Goal: Navigation & Orientation: Find specific page/section

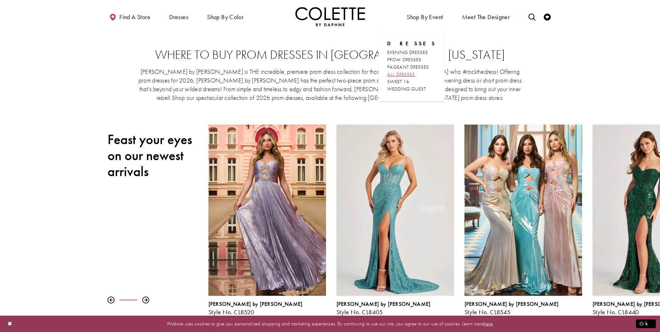
click at [399, 75] on span "ALL DRESSES" at bounding box center [401, 74] width 28 height 6
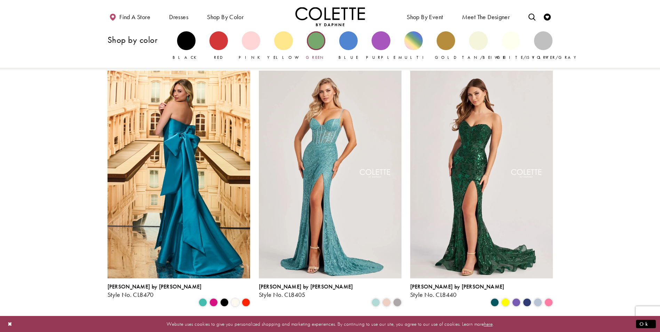
click at [320, 45] on div "Primary block" at bounding box center [316, 40] width 18 height 18
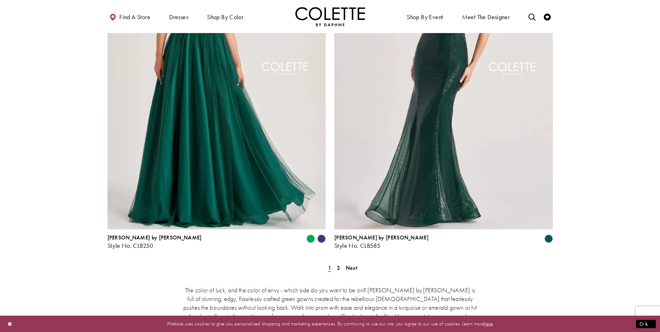
scroll to position [1212, 0]
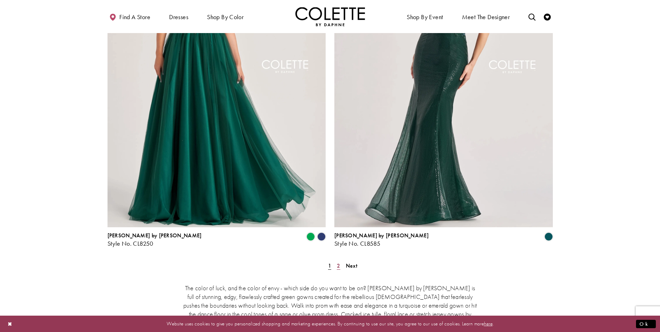
click at [339, 262] on span "2" at bounding box center [338, 265] width 3 height 7
